Goal: Check status

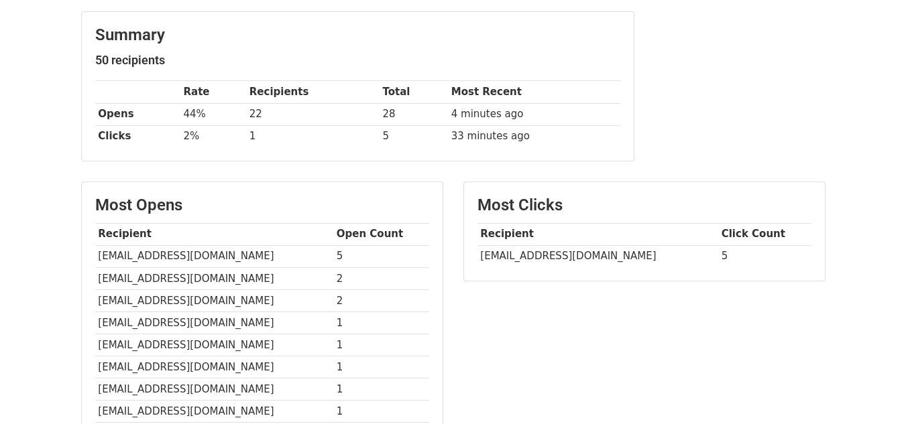
click at [670, 327] on div "Most Clicks Recipient Click Count [EMAIL_ADDRESS][DOMAIN_NAME] 5" at bounding box center [644, 338] width 382 height 313
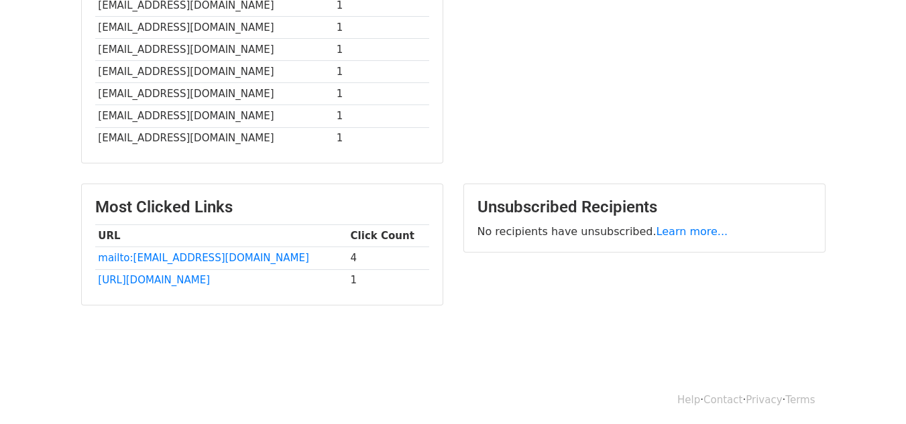
scroll to position [482, 0]
